Goal: Task Accomplishment & Management: Manage account settings

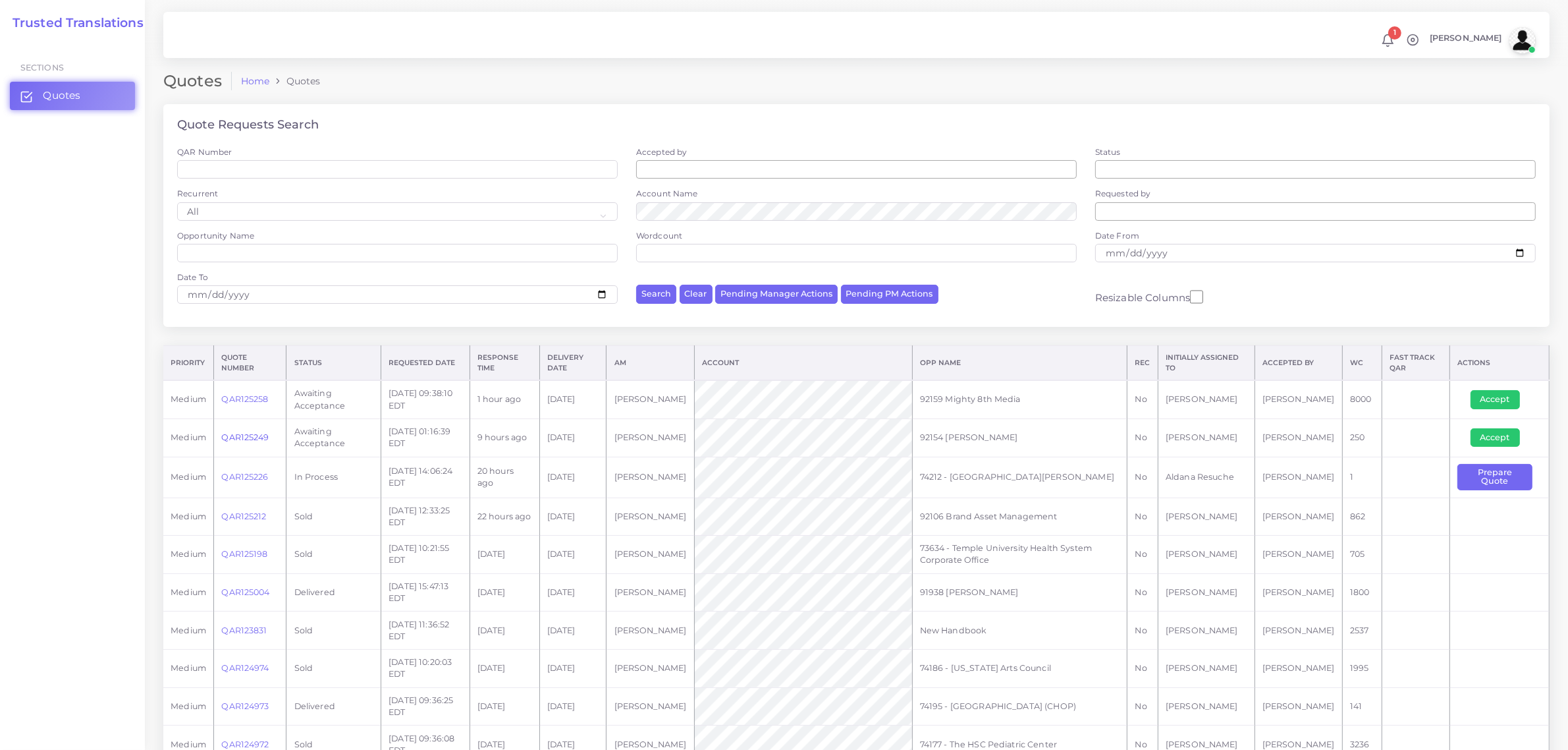
click at [242, 438] on link "QAR125249" at bounding box center [245, 437] width 47 height 10
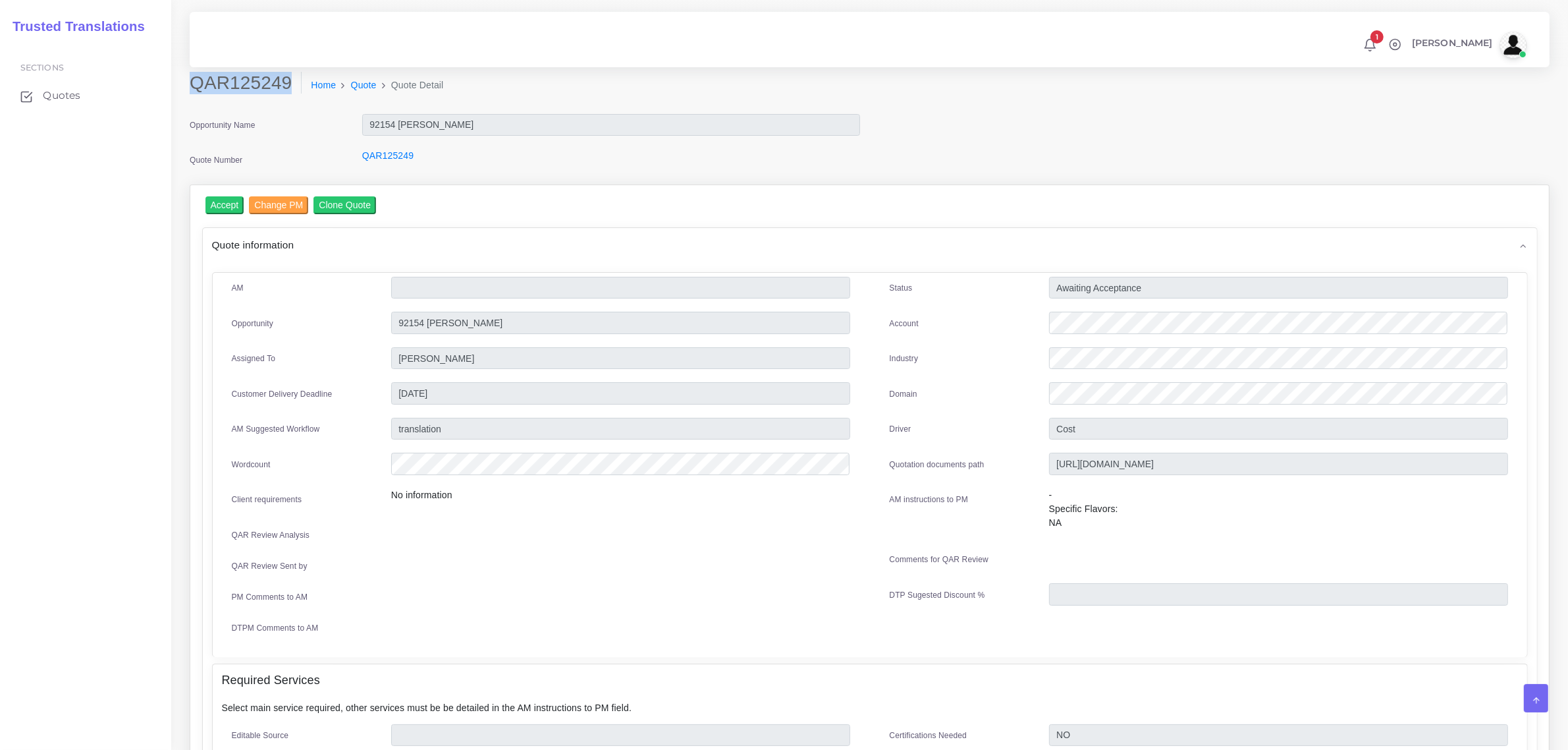
drag, startPoint x: 190, startPoint y: 81, endPoint x: 287, endPoint y: 92, distance: 97.6
click at [287, 92] on h2 "QAR125249" at bounding box center [245, 83] width 112 height 22
copy h2 "QAR125249"
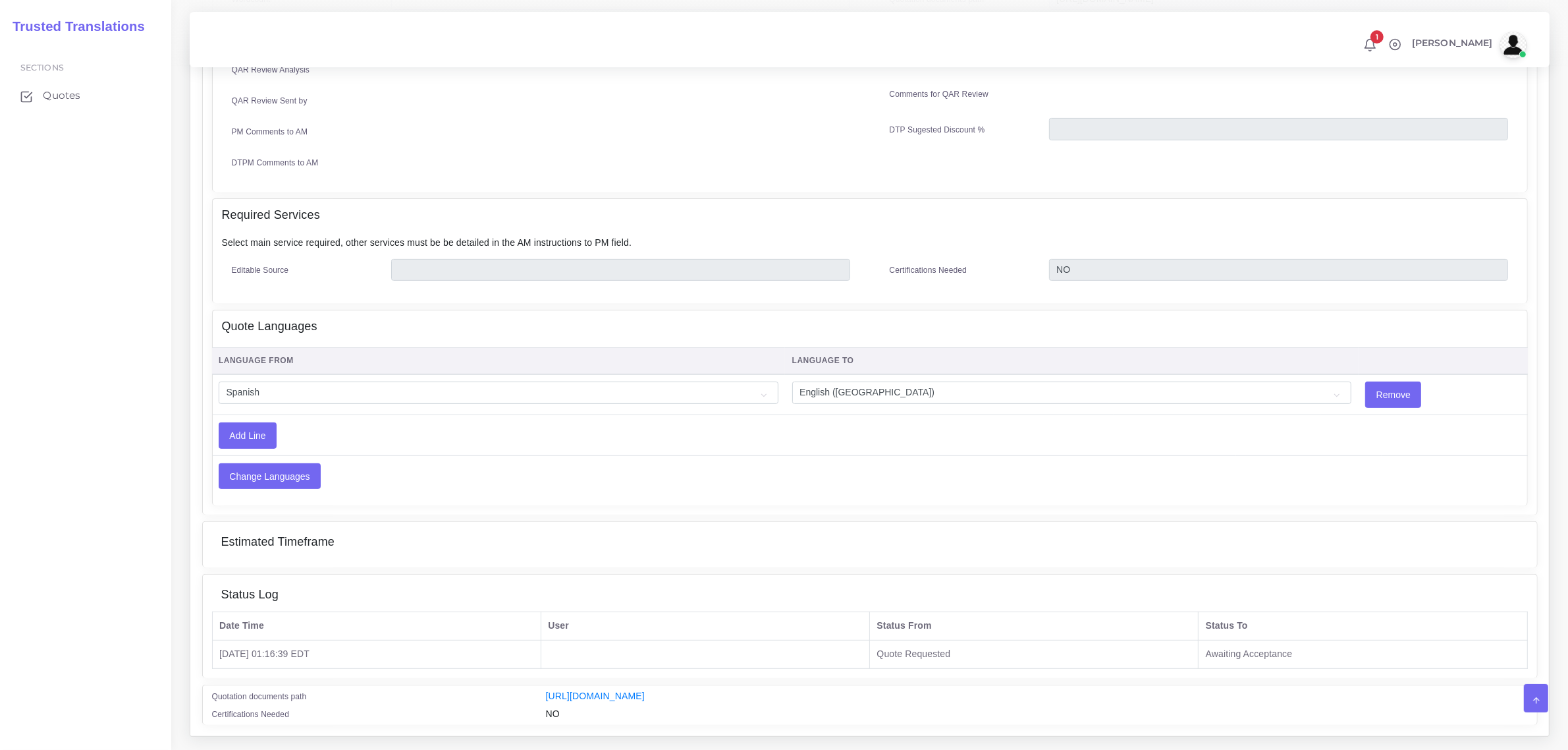
scroll to position [494, 0]
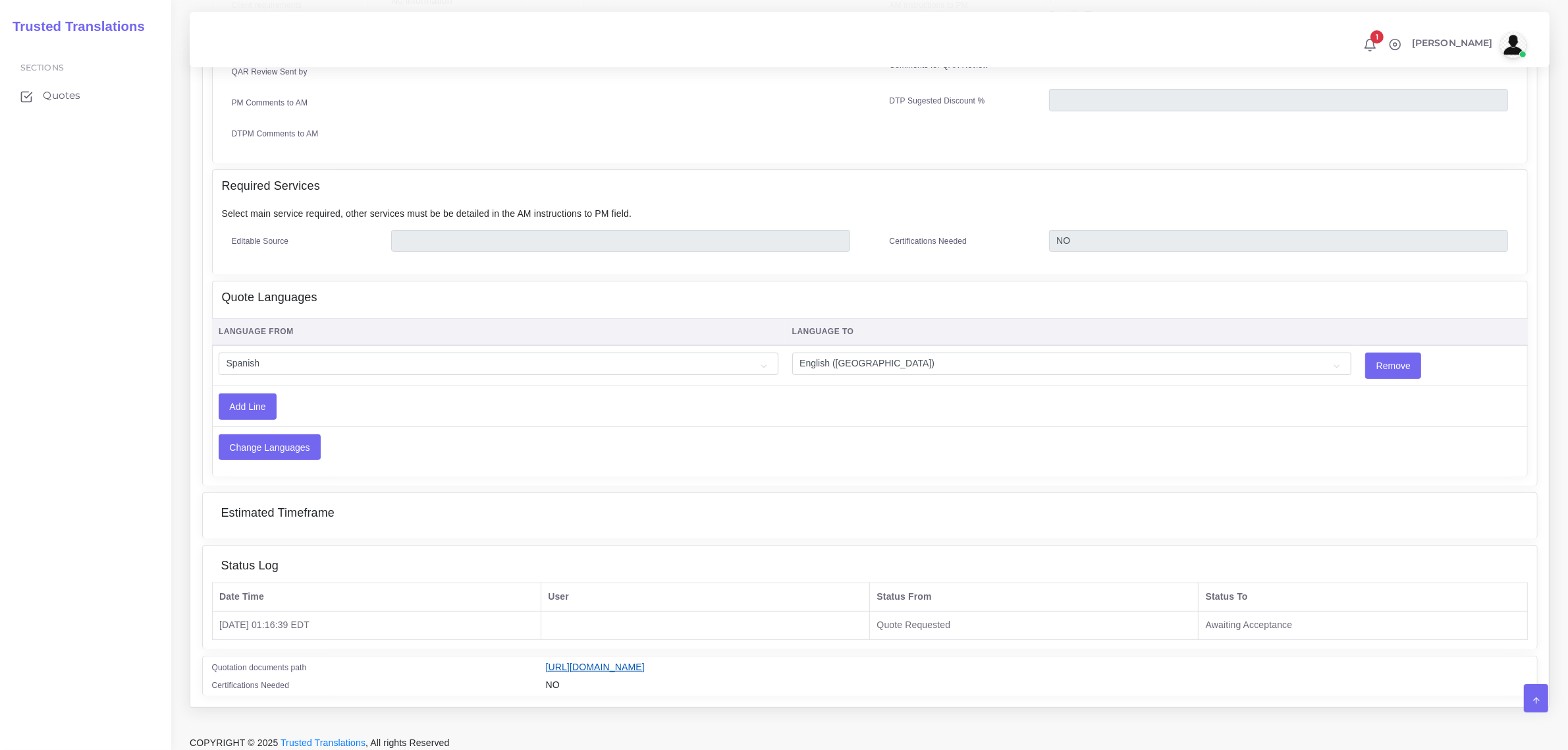
click at [645, 661] on link "https://workdrive.zoho.com/fgoh3e43b1a1fe2124b65bedd7c3c51a0e040/teams/fgoh3e43…" at bounding box center [595, 666] width 99 height 10
click at [70, 96] on span "Quotes" at bounding box center [64, 95] width 37 height 14
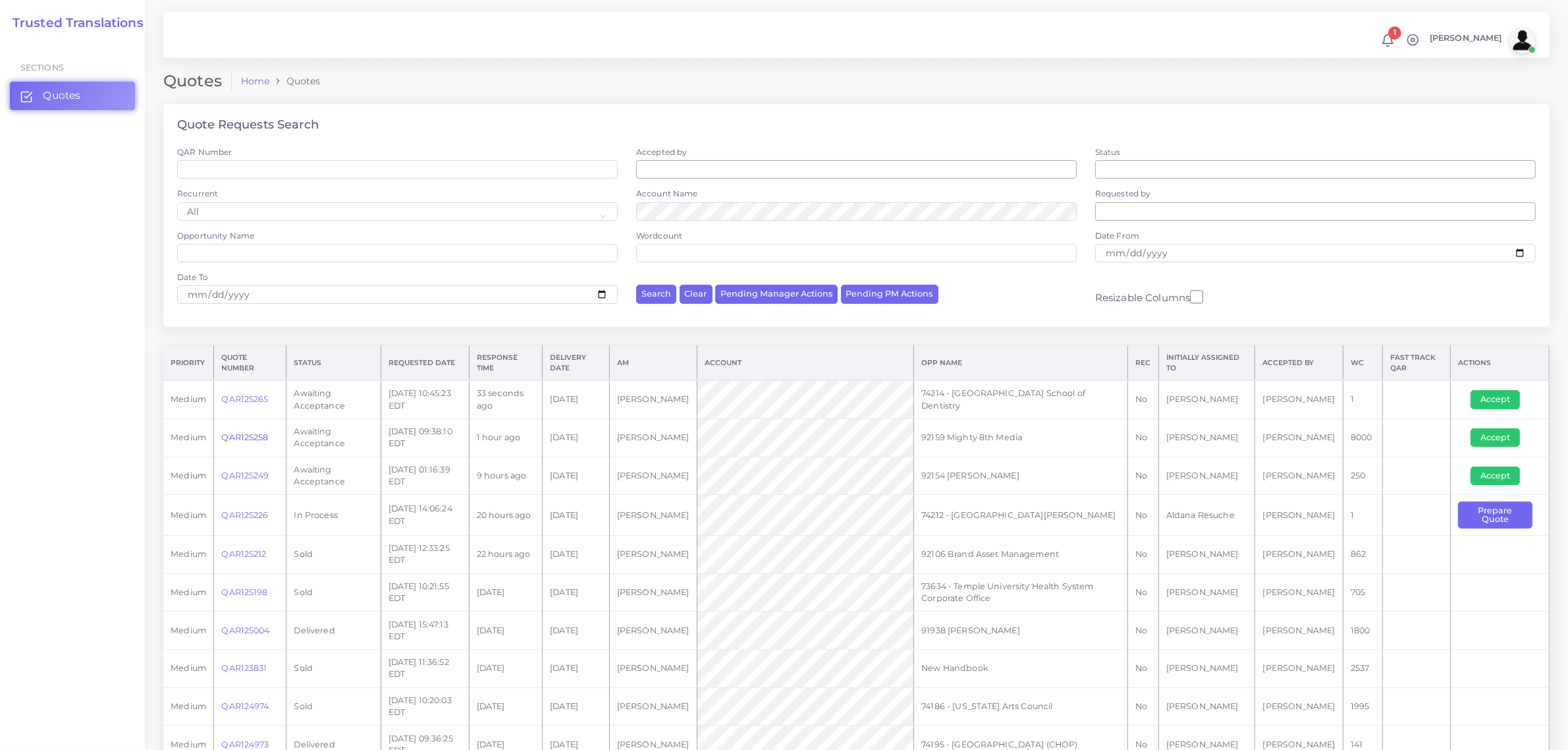
click at [241, 436] on link "QAR125258" at bounding box center [245, 437] width 47 height 10
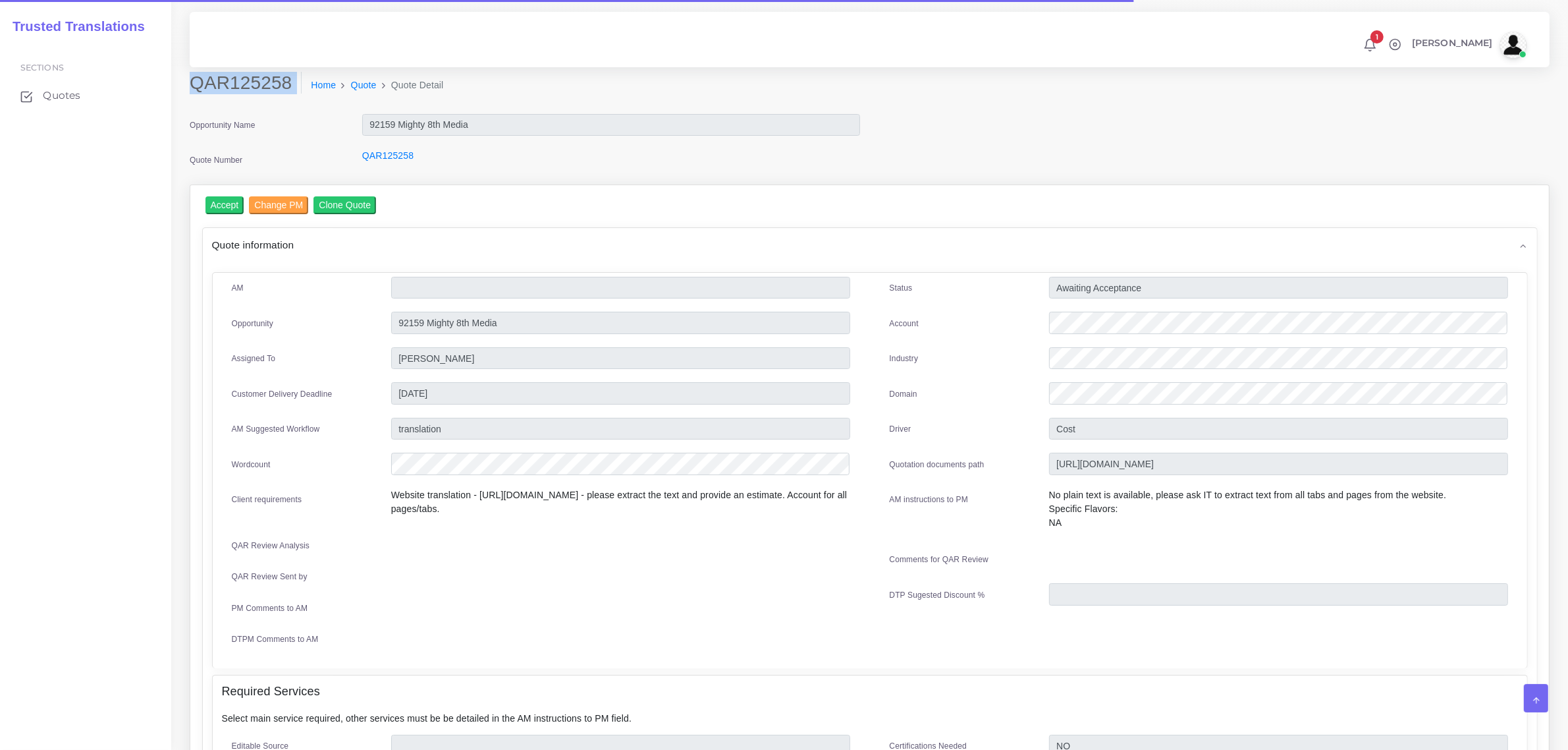
drag, startPoint x: 192, startPoint y: 81, endPoint x: 288, endPoint y: 100, distance: 97.9
click at [288, 100] on div "QAR125258 Home Quote Quote Detail" at bounding box center [697, 90] width 1035 height 37
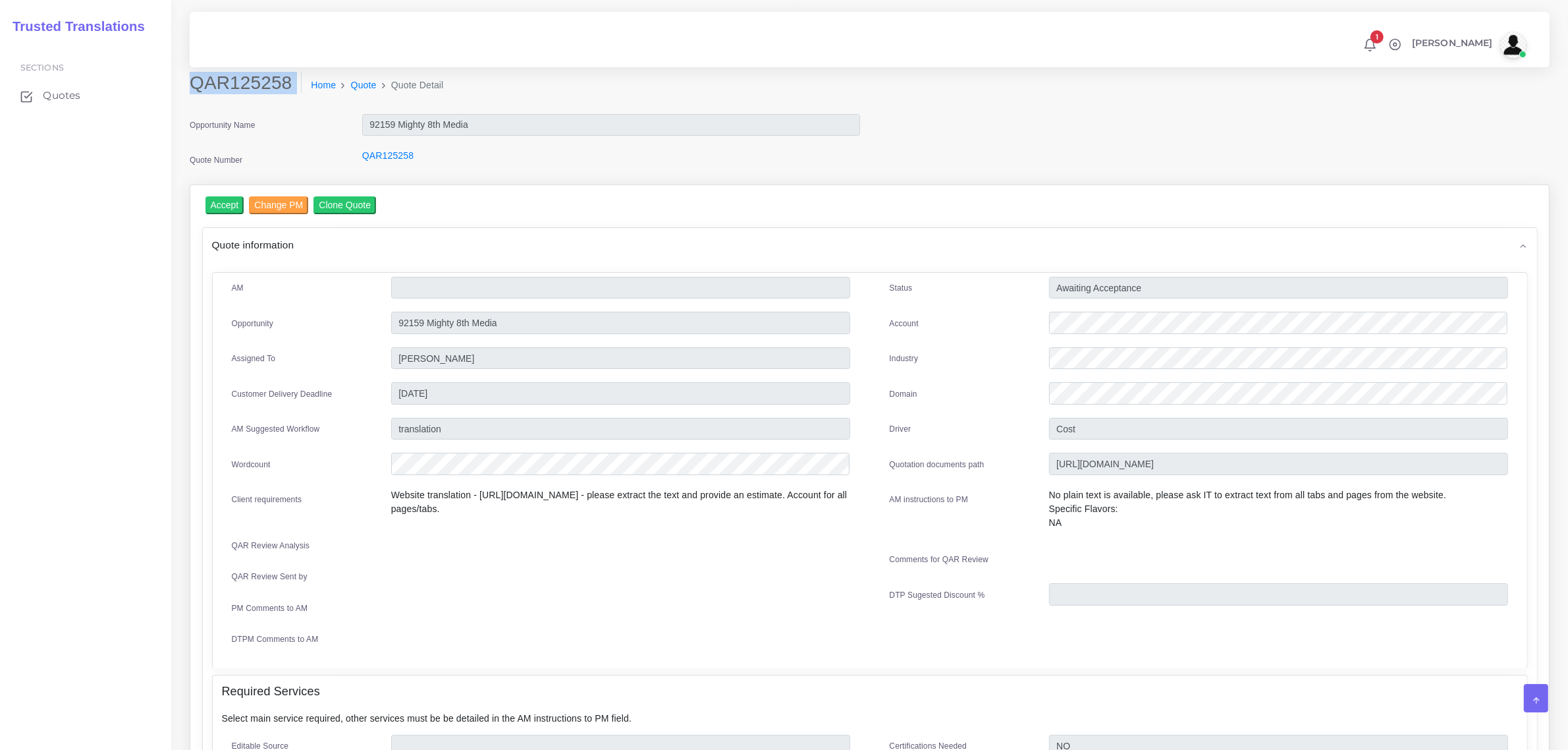
copy div "QAR125258"
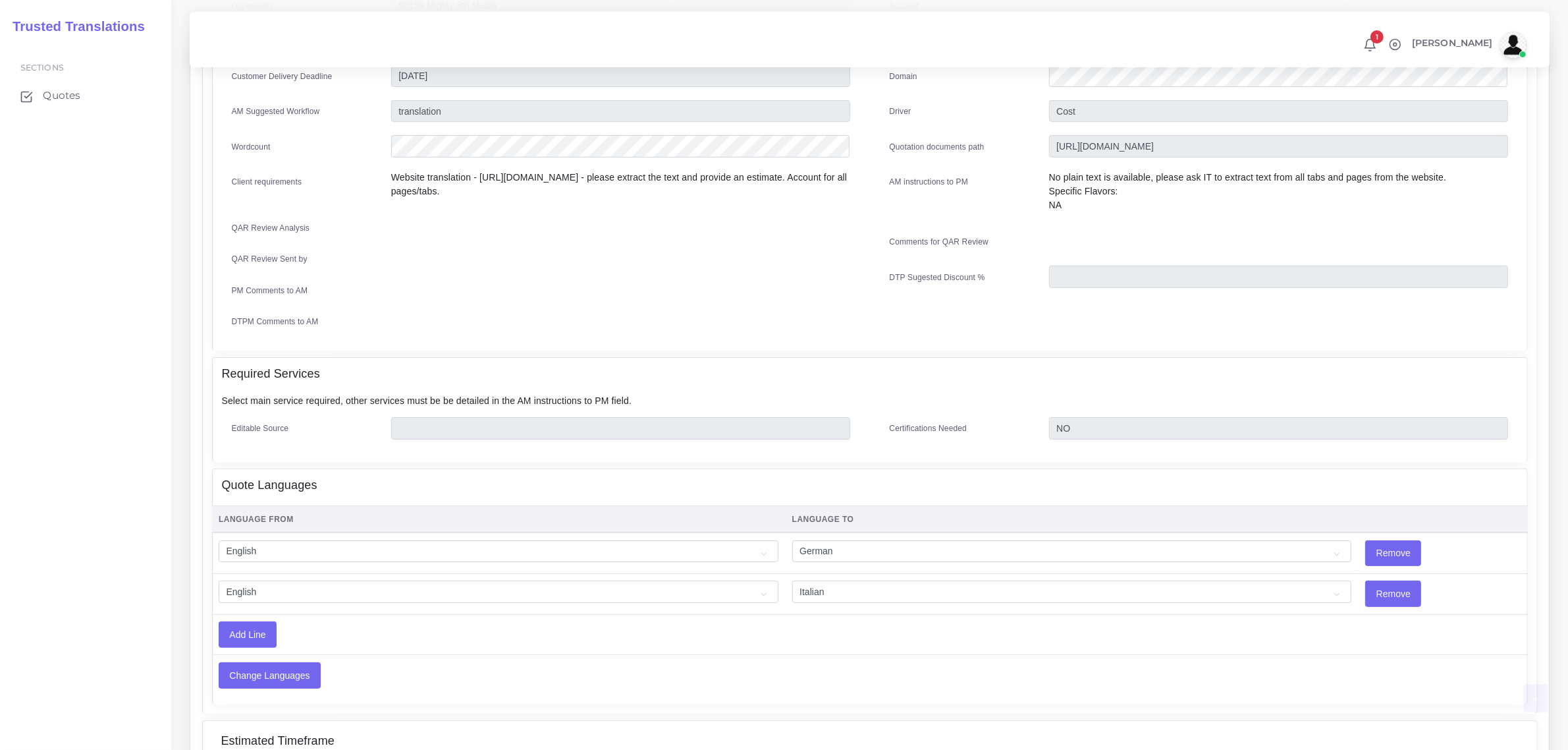
scroll to position [329, 0]
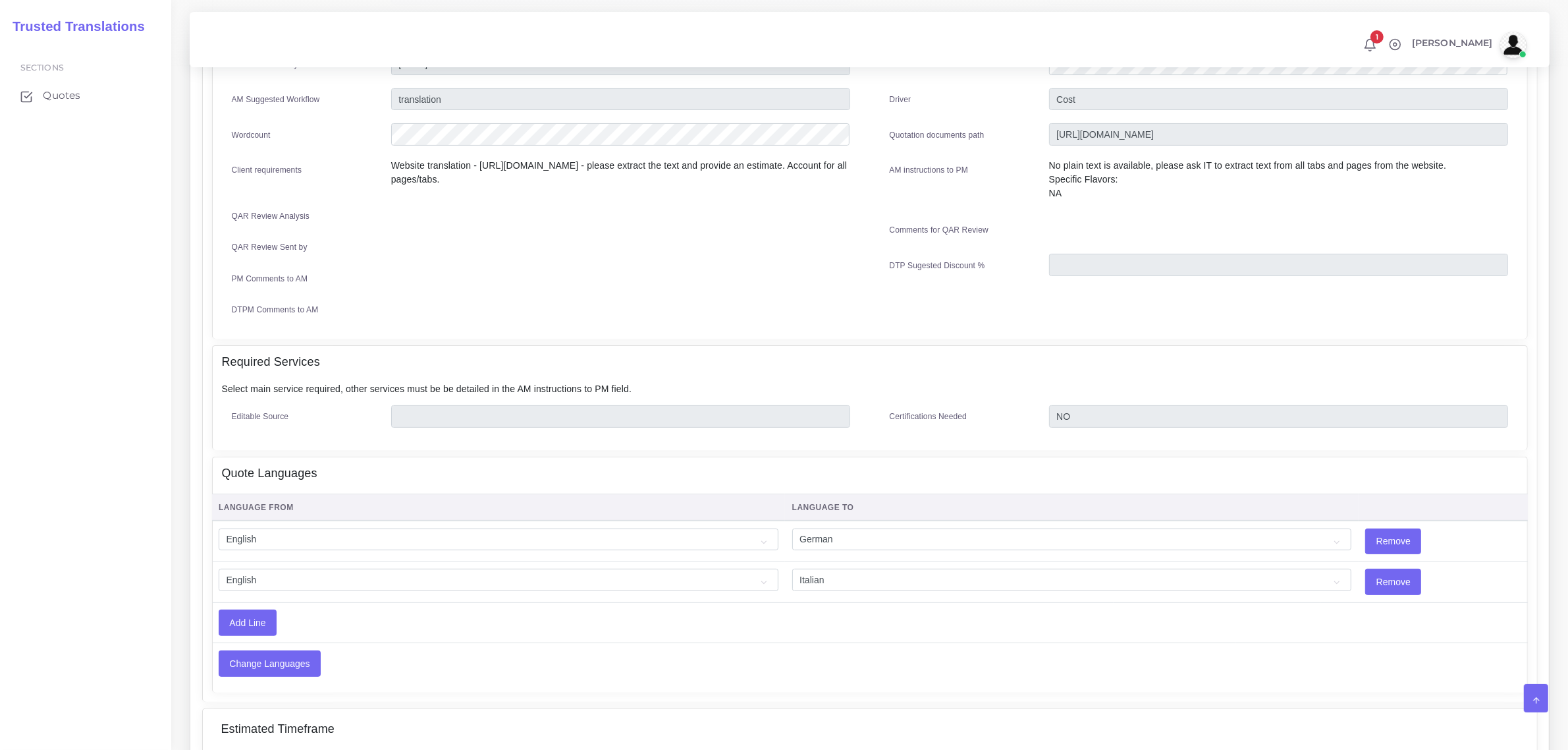
click at [533, 308] on div at bounding box center [621, 311] width 479 height 17
drag, startPoint x: 478, startPoint y: 157, endPoint x: 564, endPoint y: 163, distance: 86.2
click at [564, 163] on p "Website translation - [URL][DOMAIN_NAME] - please extract the text and provide …" at bounding box center [621, 173] width 459 height 28
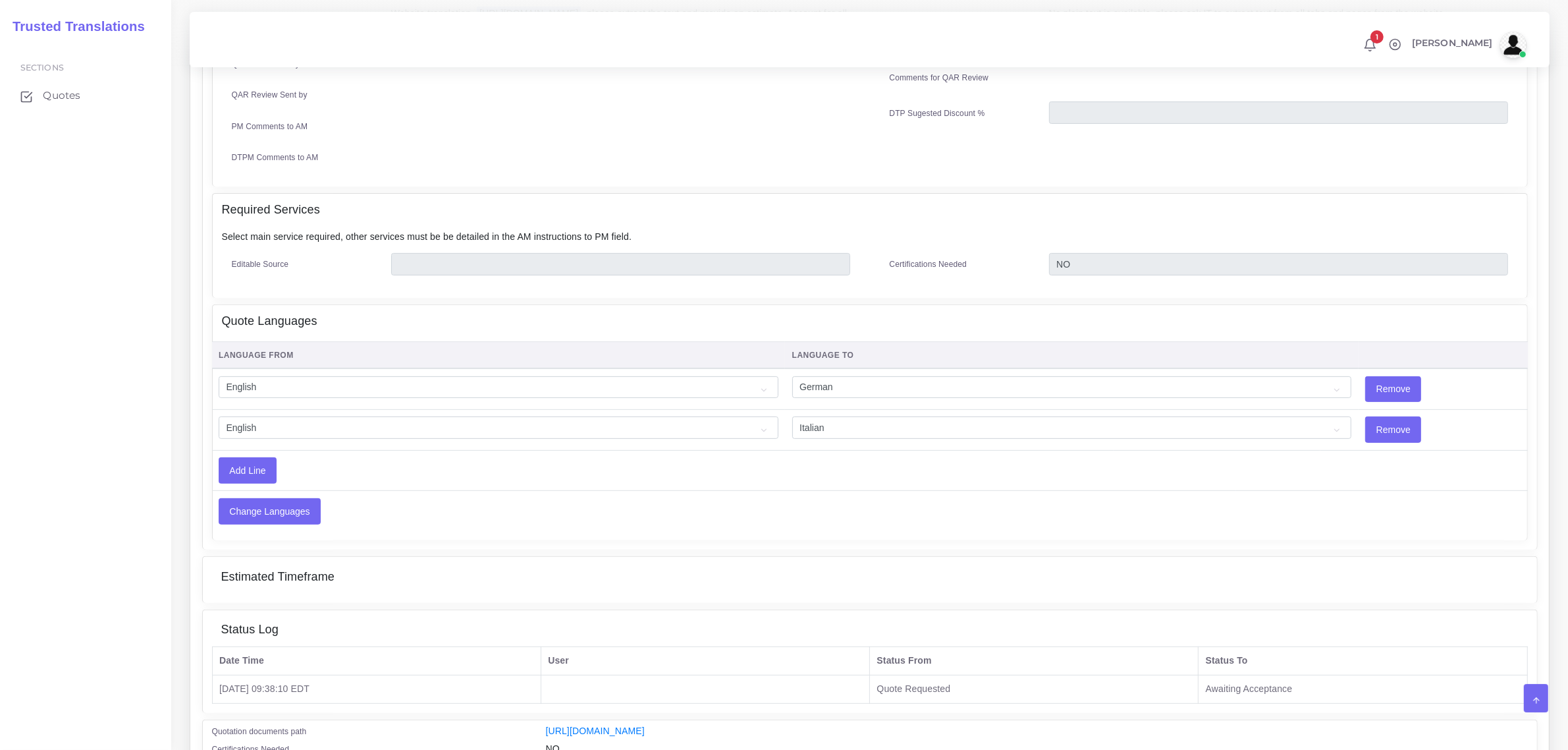
scroll to position [547, 0]
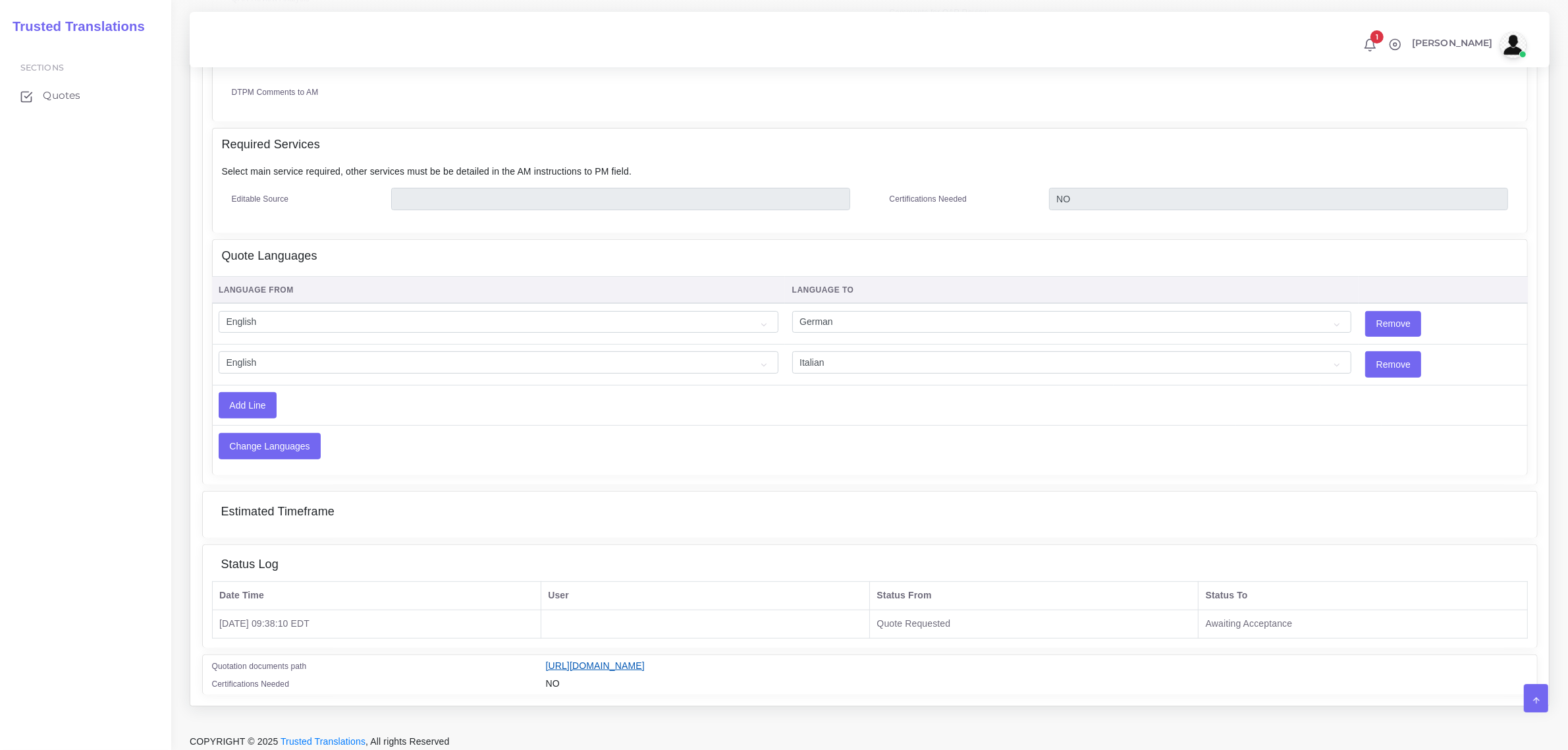
click at [645, 661] on link "[URL][DOMAIN_NAME]" at bounding box center [595, 665] width 99 height 10
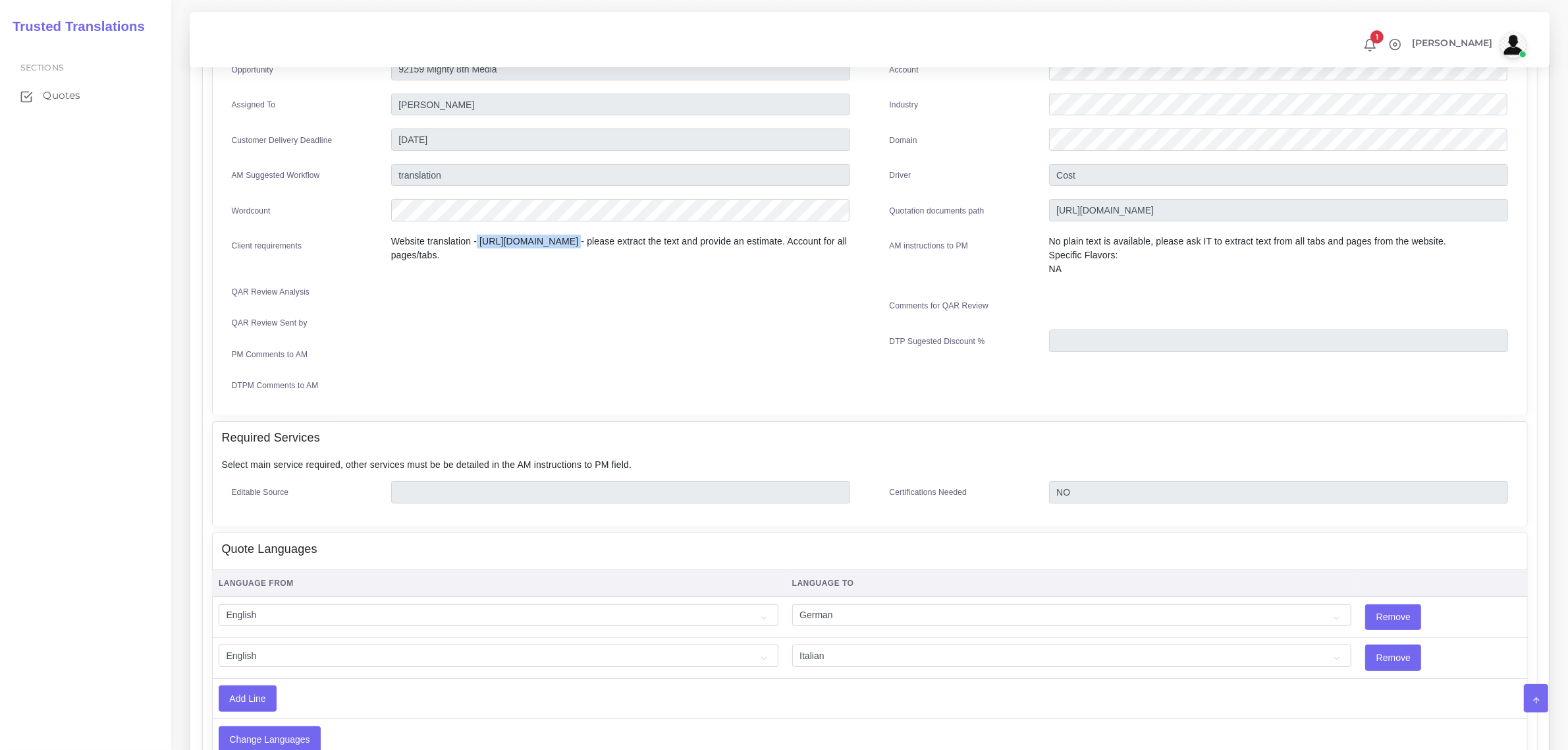
scroll to position [218, 0]
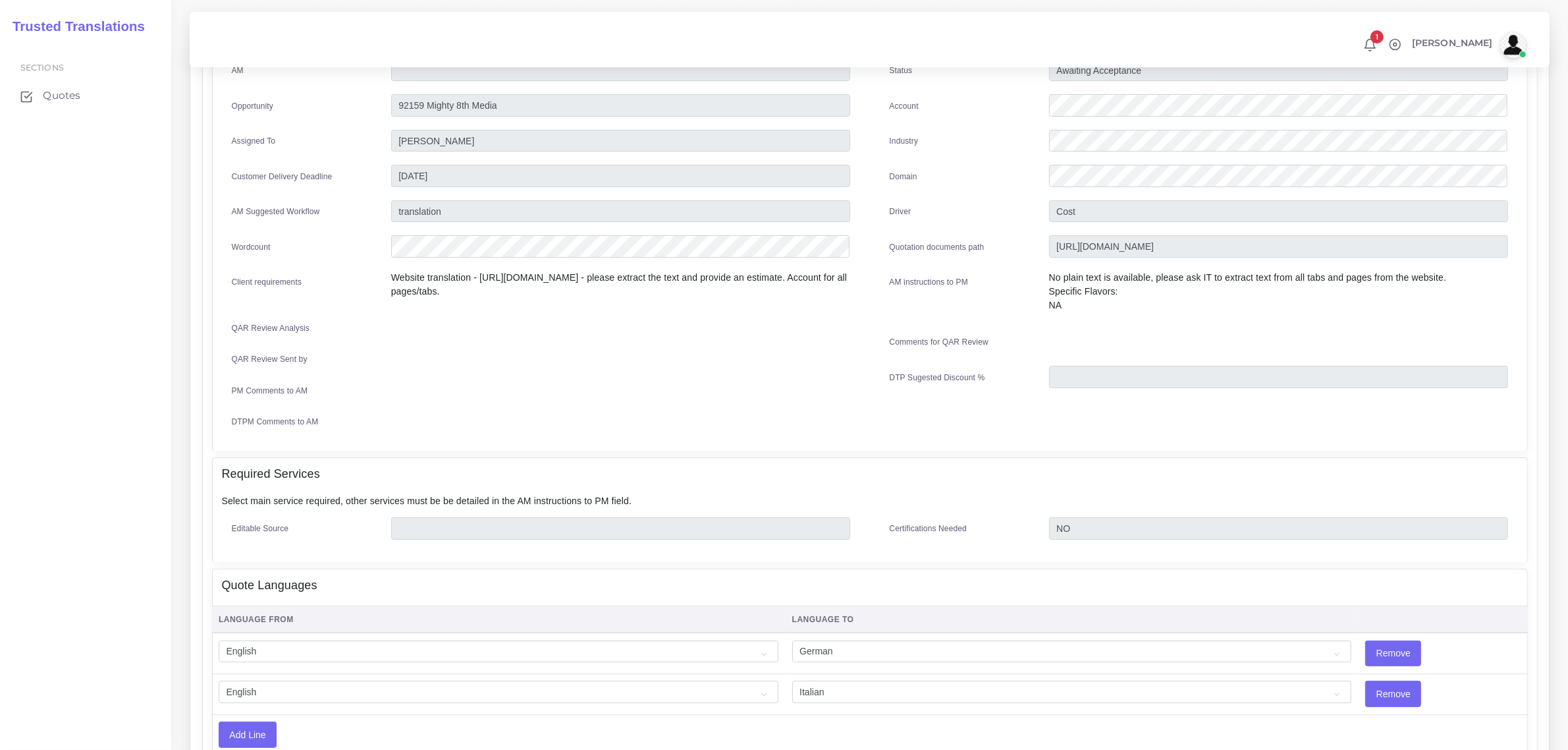
click at [602, 341] on div "AM Opportunity" at bounding box center [541, 250] width 658 height 383
drag, startPoint x: 478, startPoint y: 275, endPoint x: 553, endPoint y: 273, distance: 75.0
click at [553, 273] on p "Website translation - [URL][DOMAIN_NAME] - please extract the text and provide …" at bounding box center [621, 284] width 459 height 28
click at [544, 300] on div "Website translation - [URL][DOMAIN_NAME] - please extract the text and provide …" at bounding box center [621, 289] width 479 height 37
drag, startPoint x: 390, startPoint y: 272, endPoint x: 456, endPoint y: 287, distance: 67.7
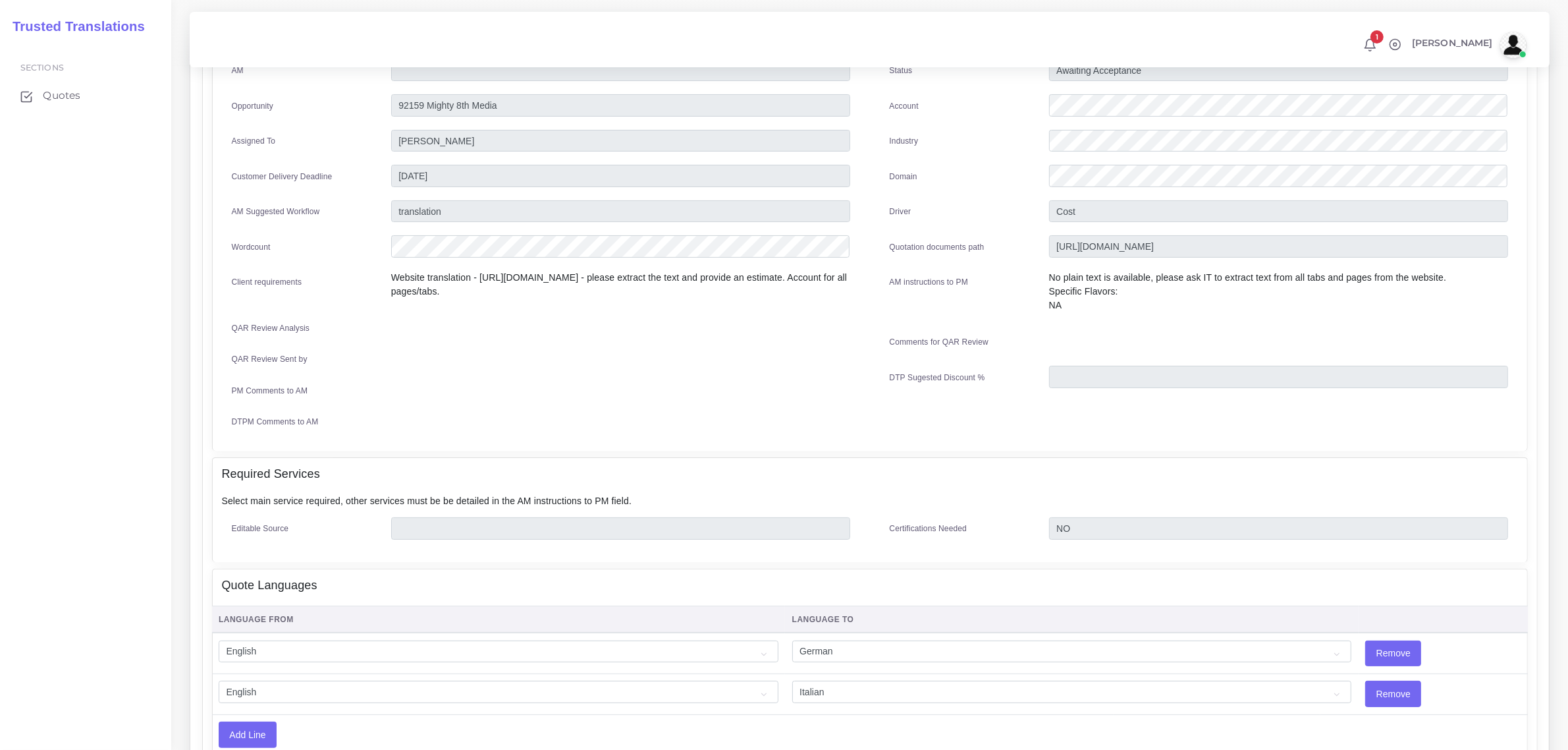
click at [456, 287] on p "Website translation - [URL][DOMAIN_NAME] - please extract the text and provide …" at bounding box center [621, 284] width 459 height 28
copy p "Website translation - [URL][DOMAIN_NAME] - please extract the text and provide …"
click at [1107, 315] on div "No plain text is available, please ask IT to extract text from all tabs and pag…" at bounding box center [1278, 296] width 479 height 51
drag, startPoint x: 1049, startPoint y: 272, endPoint x: 1450, endPoint y: 272, distance: 401.0
click at [1450, 272] on p "No plain text is available, please ask IT to extract text from all tabs and pag…" at bounding box center [1278, 291] width 459 height 41
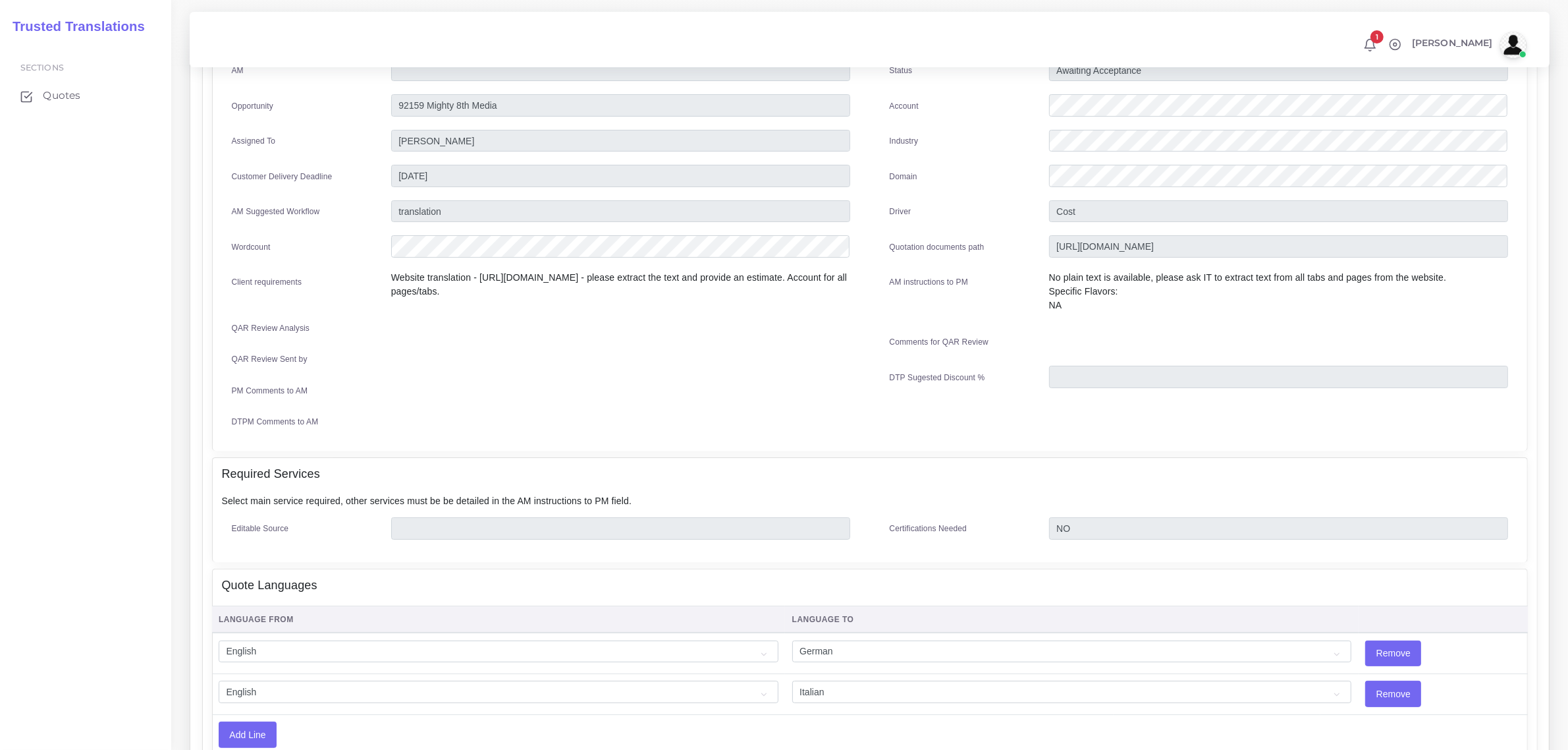
copy p "No plain text is available, please ask IT to extract text from all tabs and pag…"
